Goal: Check status: Check status

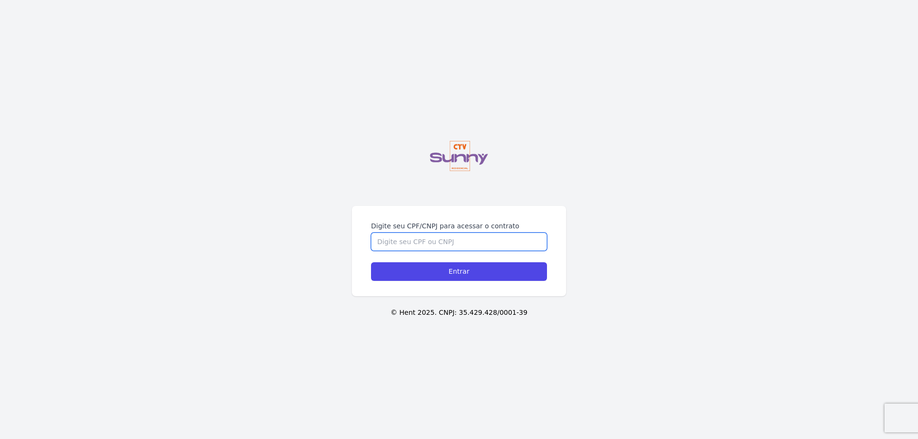
click at [416, 244] on input "Digite seu CPF/CNPJ para acessar o contrato" at bounding box center [459, 242] width 176 height 18
type input "12755665700"
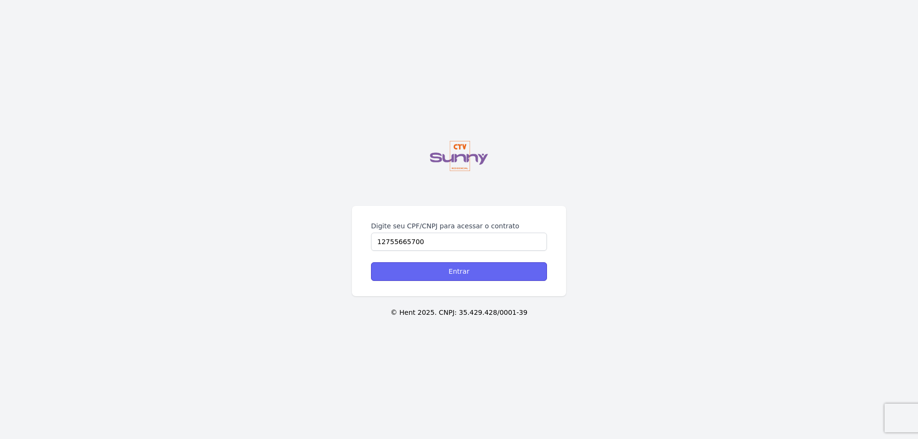
click at [417, 267] on input "Entrar" at bounding box center [459, 271] width 176 height 19
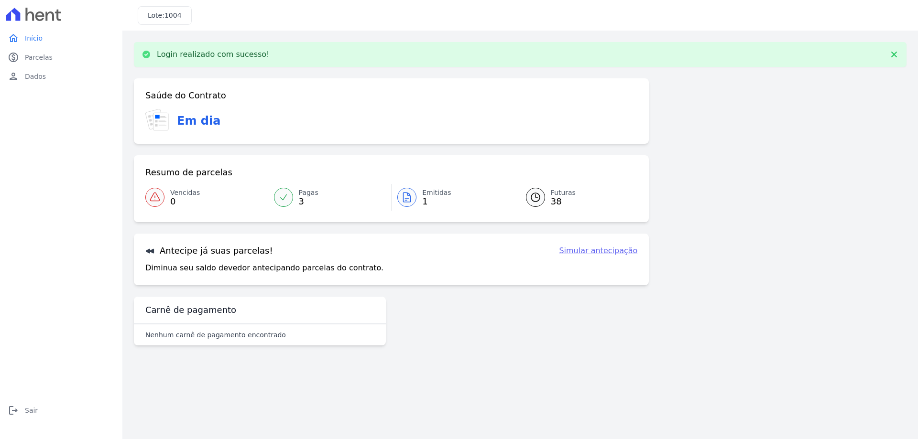
click at [282, 207] on div at bounding box center [283, 197] width 19 height 19
click at [285, 202] on div at bounding box center [283, 197] width 19 height 19
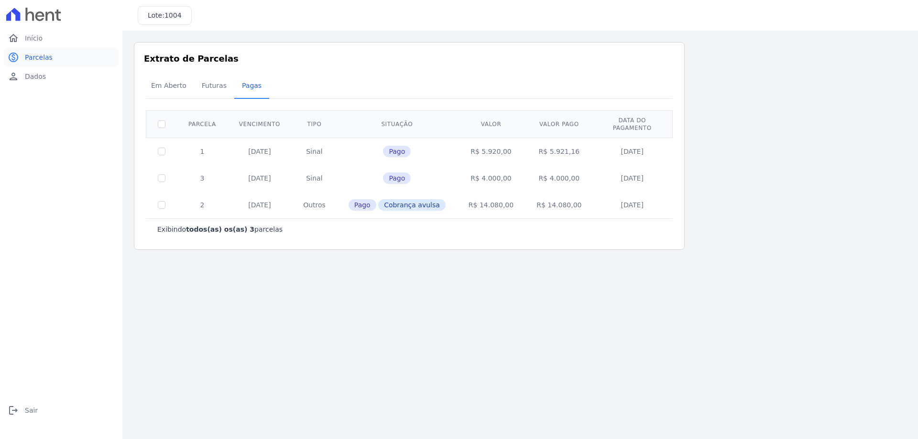
click at [34, 58] on span "Parcelas" at bounding box center [39, 58] width 28 height 10
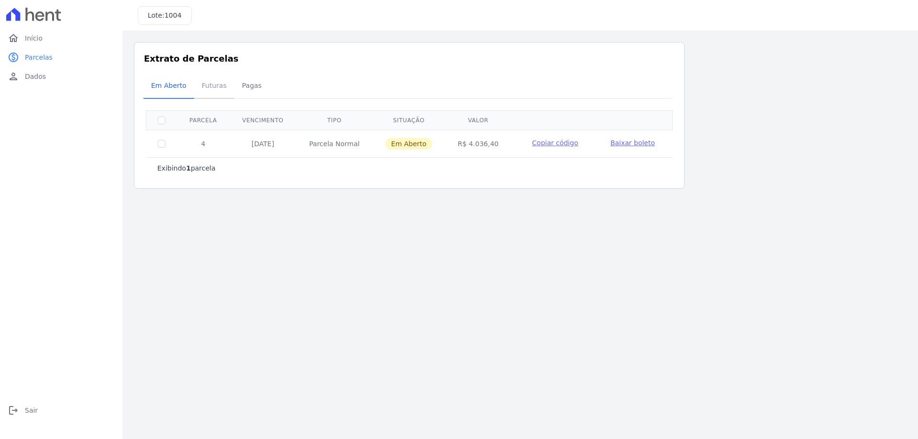
click at [208, 85] on span "Futuras" at bounding box center [214, 85] width 36 height 19
